Goal: Transaction & Acquisition: Obtain resource

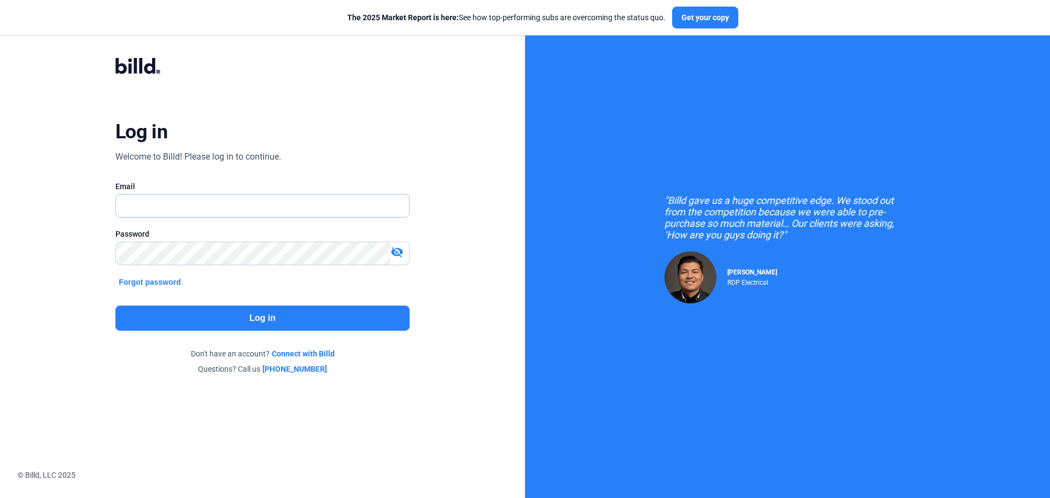
type input "[EMAIL_ADDRESS][DOMAIN_NAME]"
click at [253, 323] on button "Log in" at bounding box center [262, 318] width 294 height 25
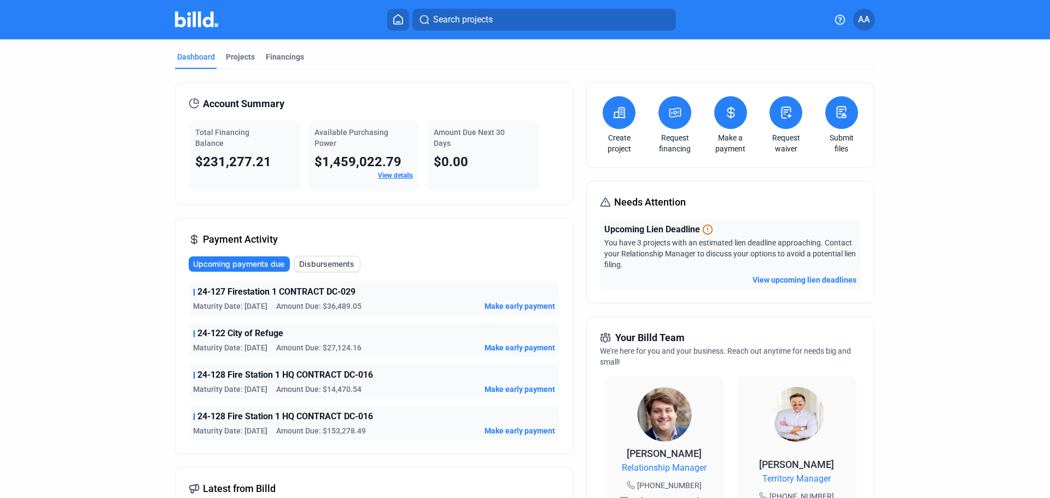
click at [827, 279] on button "View upcoming lien deadlines" at bounding box center [804, 280] width 104 height 11
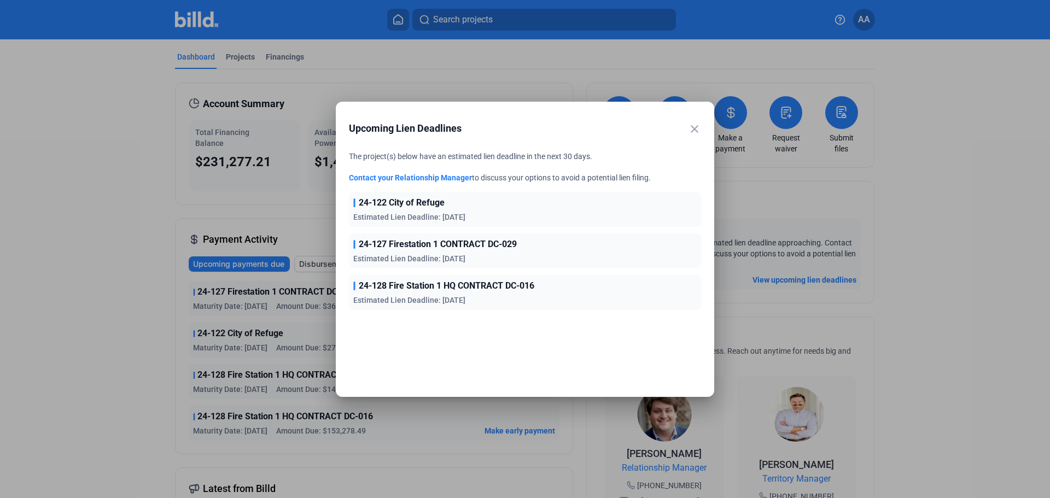
click at [424, 248] on span "24-127 Firestation 1 CONTRACT DC-029" at bounding box center [438, 244] width 158 height 13
click at [56, 242] on div at bounding box center [525, 249] width 1050 height 498
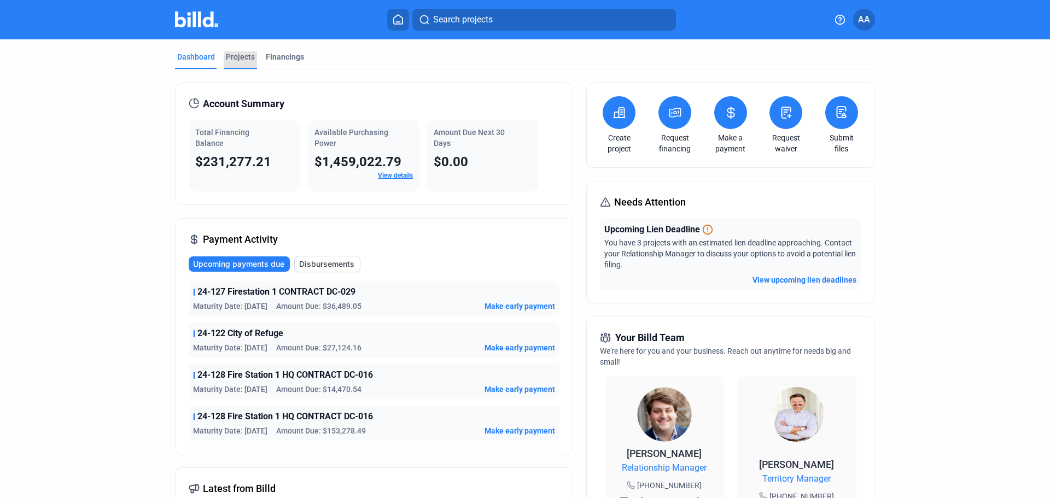
click at [235, 56] on div "Projects" at bounding box center [240, 56] width 29 height 11
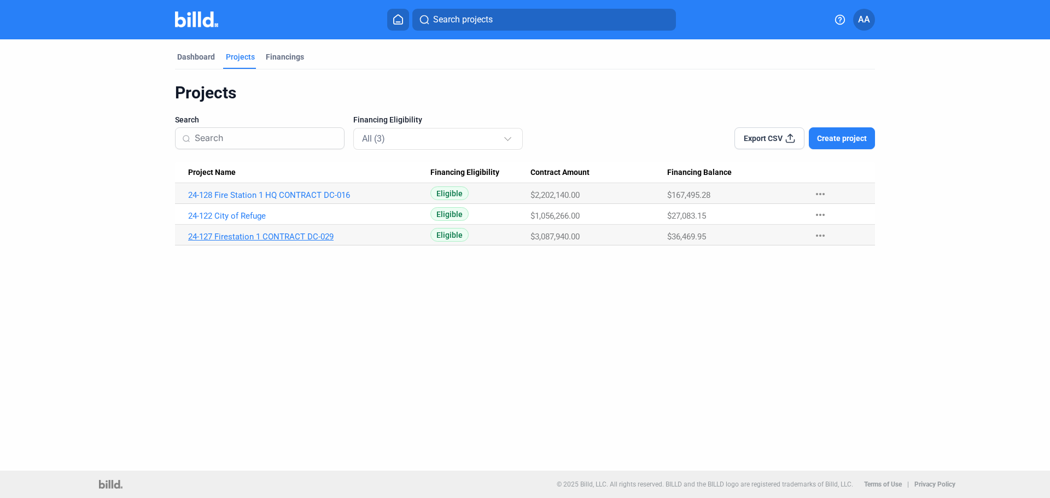
click at [241, 238] on link "24-127 Firestation 1 CONTRACT DC-029" at bounding box center [309, 237] width 242 height 10
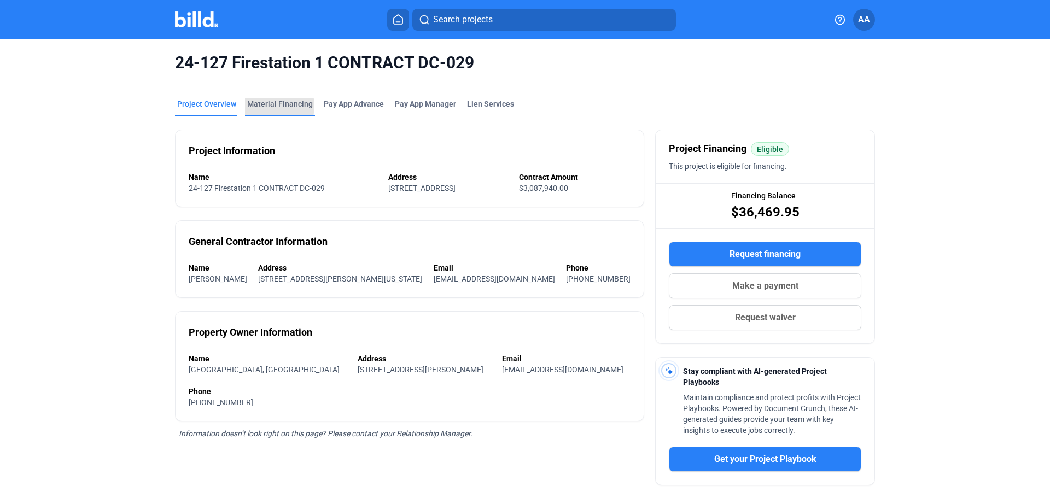
click at [266, 106] on div "Material Financing" at bounding box center [280, 103] width 66 height 11
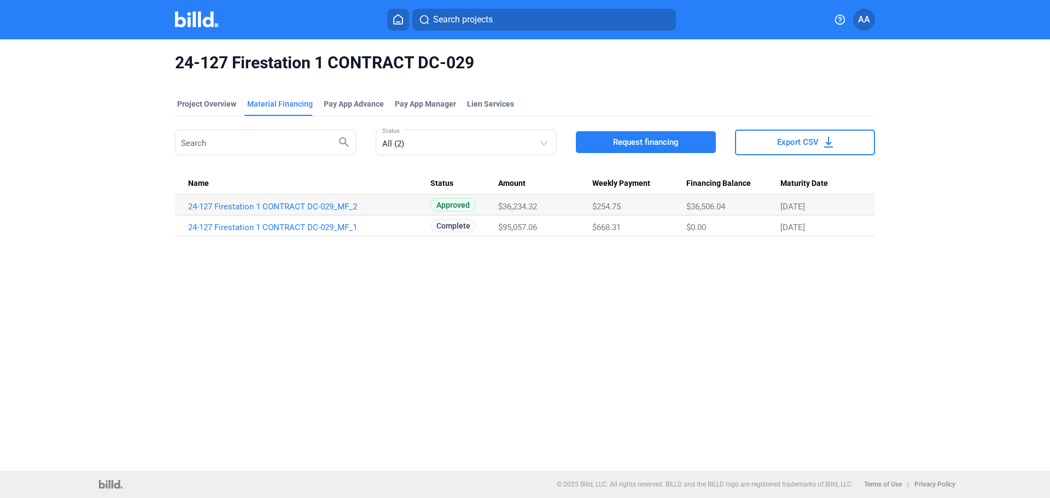
click at [641, 145] on span "Request financing" at bounding box center [646, 142] width 66 height 11
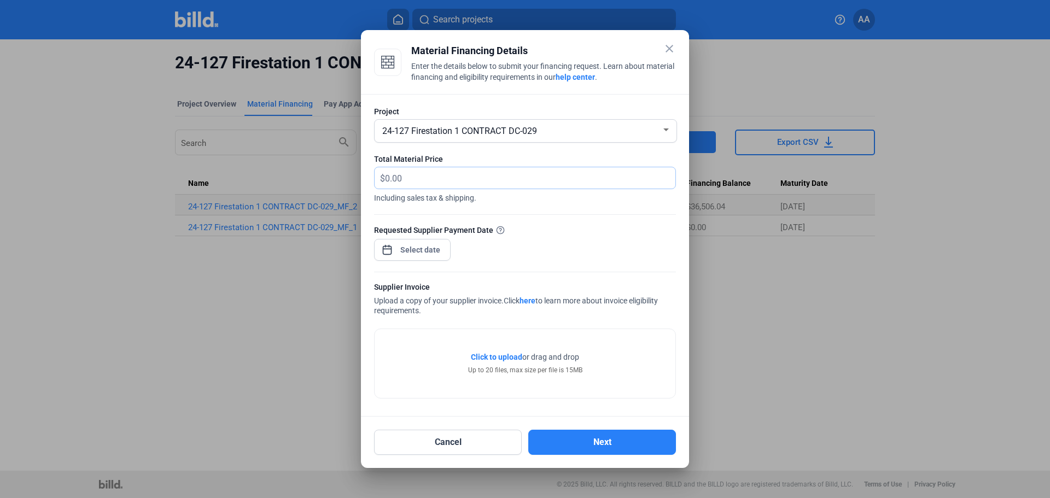
click at [396, 179] on input "text" at bounding box center [524, 177] width 278 height 21
click at [409, 178] on input "text" at bounding box center [530, 177] width 290 height 21
type input "8,178.39"
click at [411, 250] on div "close Material Financing Details Enter the details below to submit your financi…" at bounding box center [525, 249] width 1050 height 498
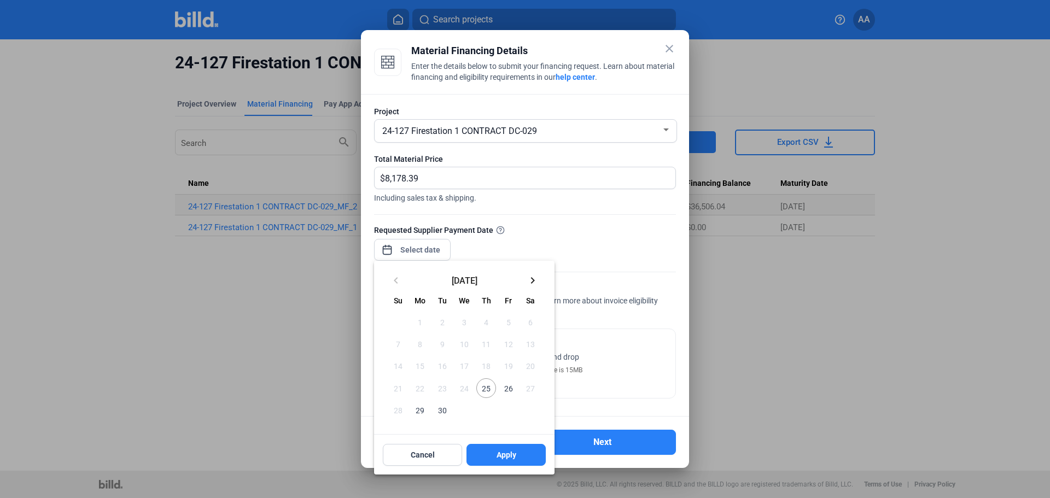
click at [488, 389] on span "25" at bounding box center [486, 388] width 20 height 20
click at [490, 456] on button "Apply" at bounding box center [505, 455] width 79 height 22
type input "[DATE]"
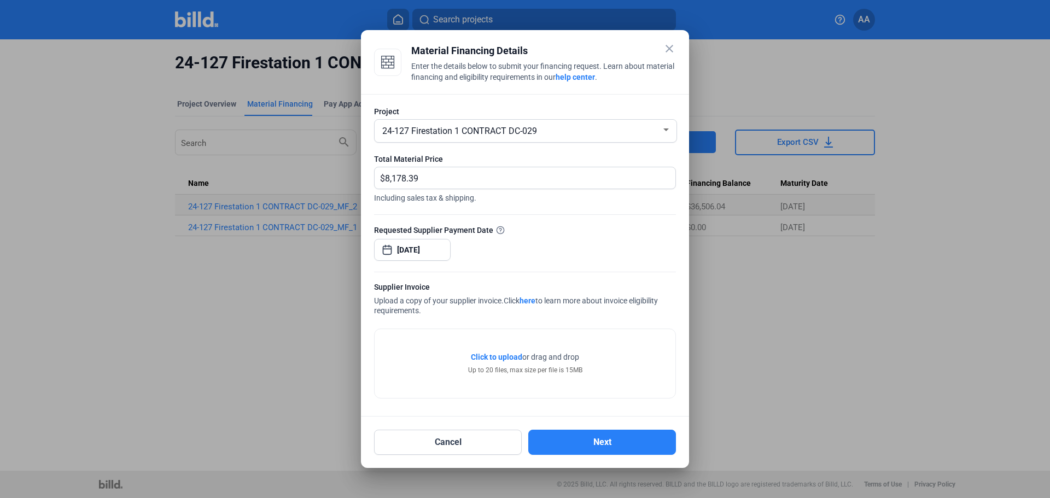
click at [491, 355] on span "Click to upload" at bounding box center [496, 357] width 51 height 9
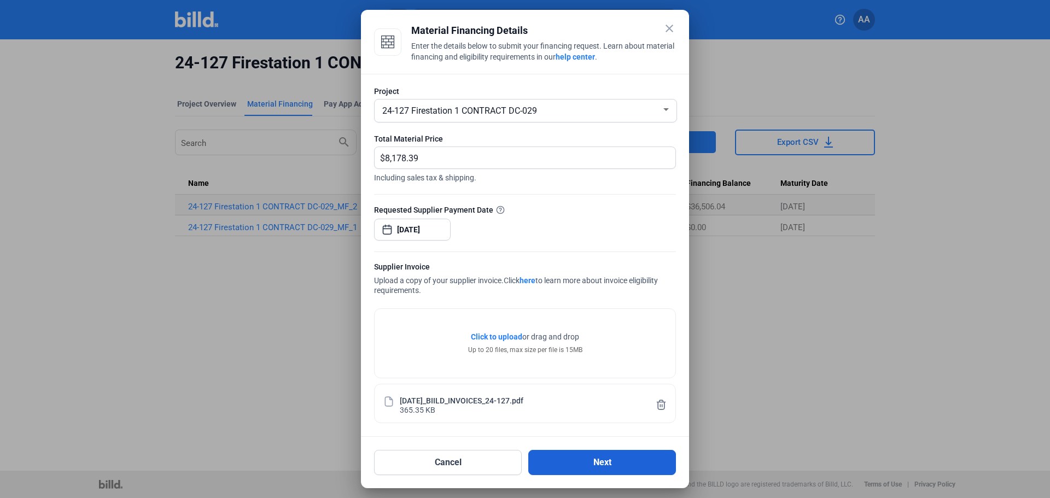
click at [594, 467] on button "Next" at bounding box center [602, 462] width 148 height 25
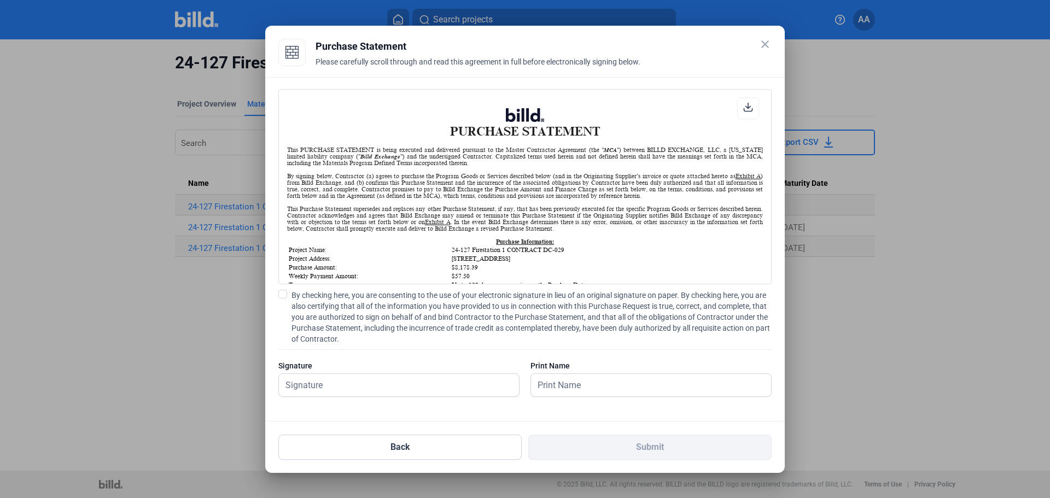
scroll to position [1, 0]
click at [389, 386] on input "text" at bounding box center [399, 385] width 240 height 22
click at [282, 294] on span at bounding box center [282, 294] width 9 height 9
click at [0, 0] on input "By checking here, you are consenting to the use of your electronic signature in…" at bounding box center [0, 0] width 0 height 0
click at [320, 384] on input "text" at bounding box center [393, 385] width 228 height 22
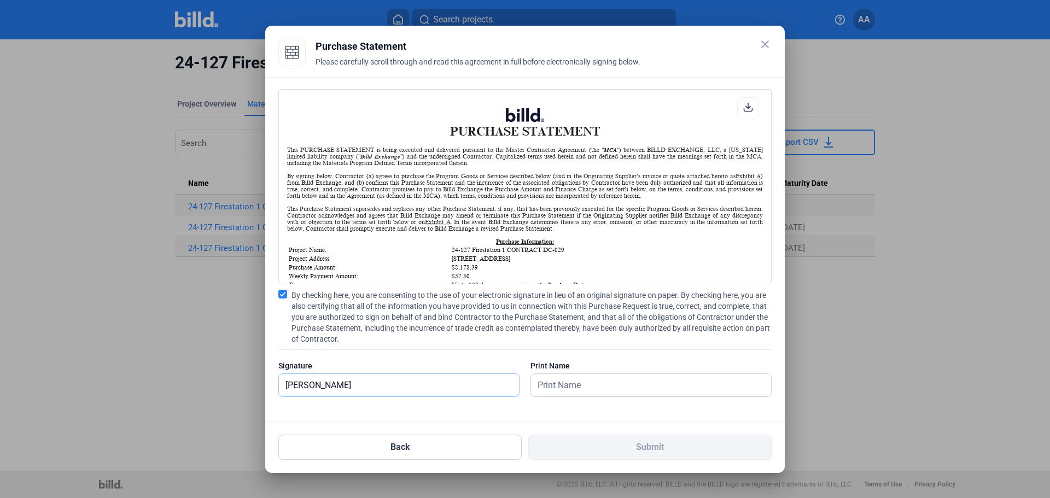
type input "[PERSON_NAME]"
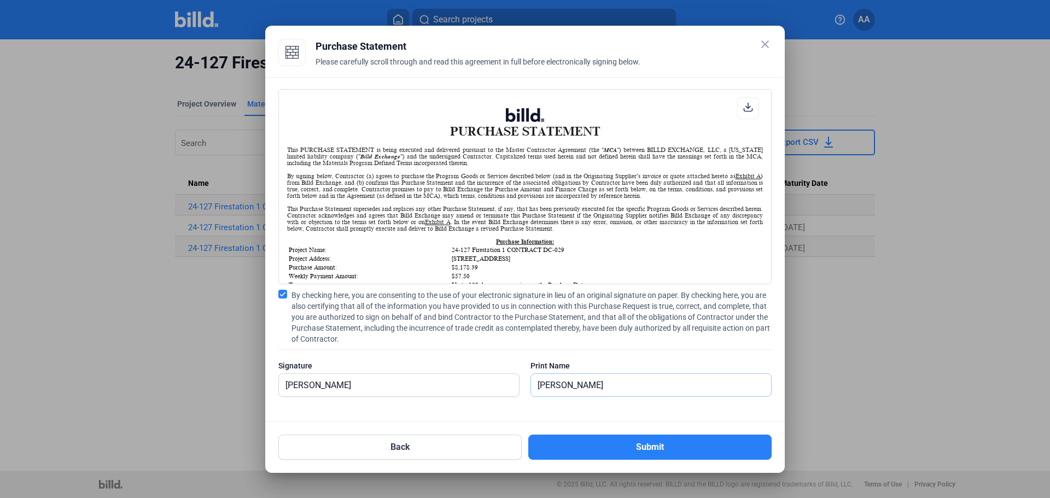
type input "[PERSON_NAME]"
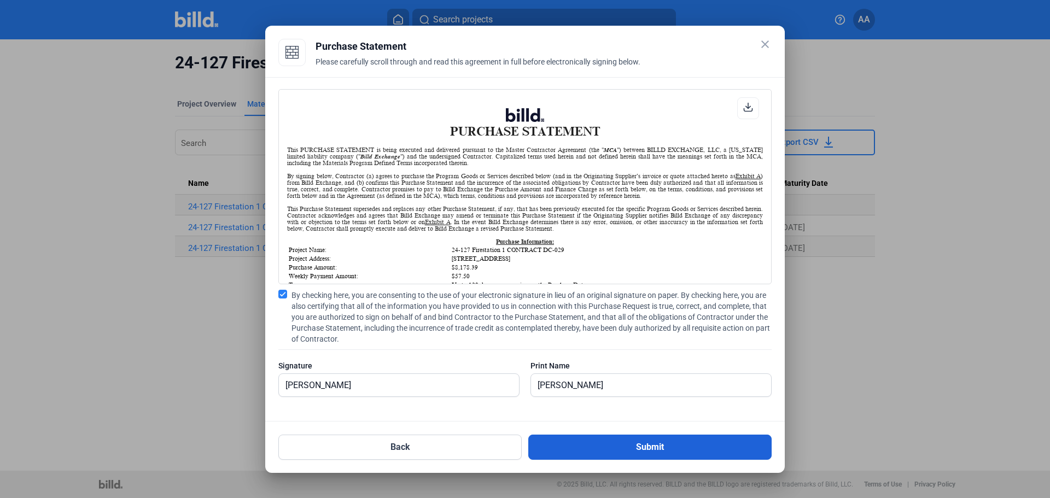
click at [628, 451] on button "Submit" at bounding box center [649, 447] width 243 height 25
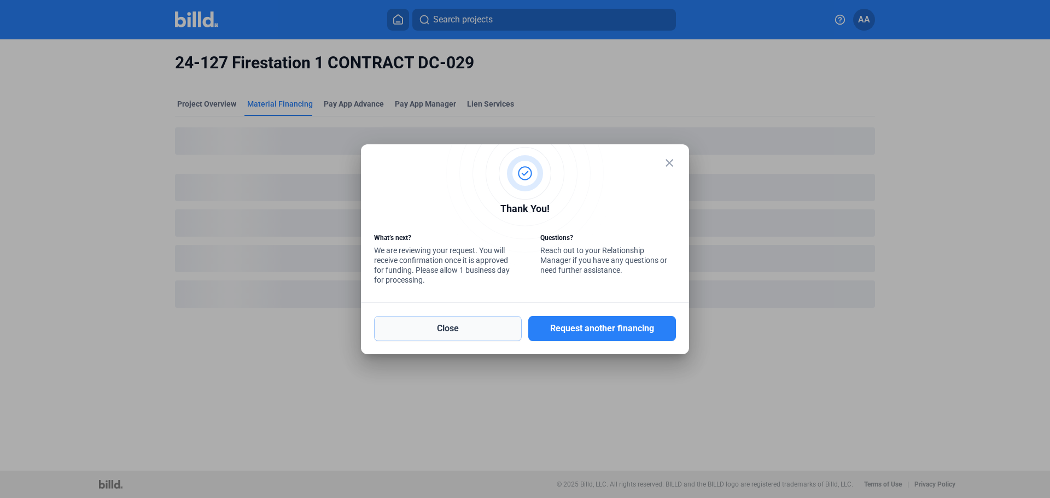
click at [449, 328] on button "Close" at bounding box center [448, 328] width 148 height 25
